Goal: Transaction & Acquisition: Purchase product/service

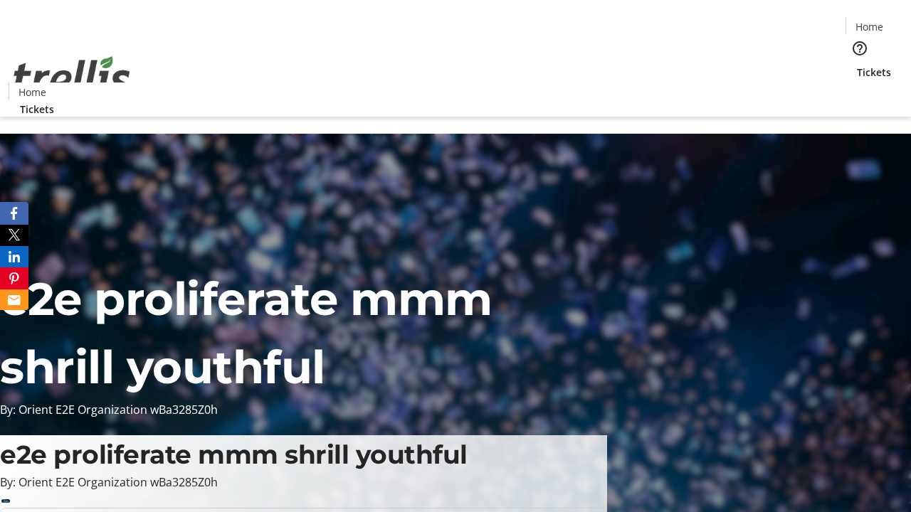
click at [857, 65] on span "Tickets" at bounding box center [874, 72] width 34 height 15
